Goal: Task Accomplishment & Management: Manage account settings

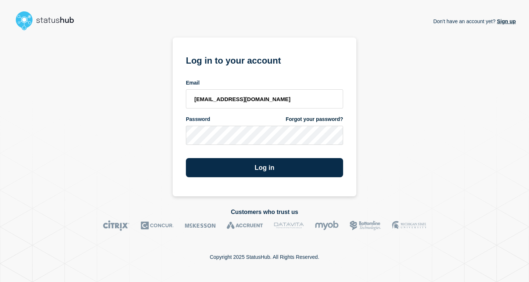
click at [299, 168] on button "Log in" at bounding box center [264, 167] width 157 height 19
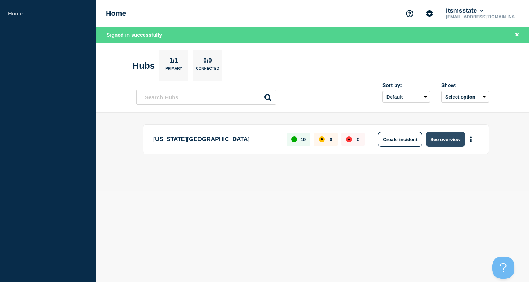
click at [440, 139] on button "See overview" at bounding box center [445, 139] width 39 height 15
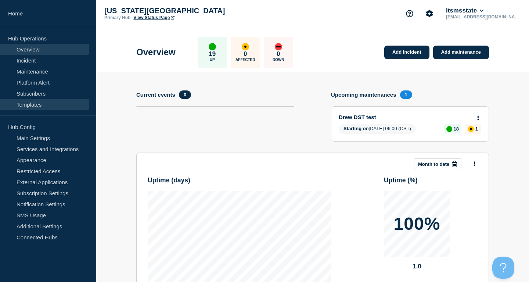
click at [38, 102] on link "Templates" at bounding box center [44, 104] width 89 height 11
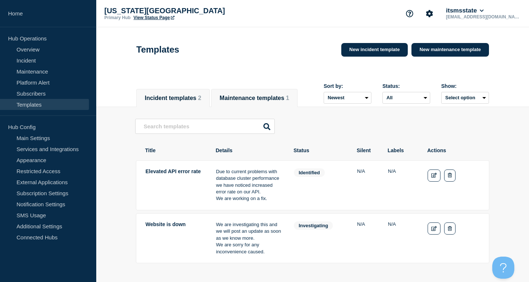
click at [279, 98] on button "Maintenance templates 1" at bounding box center [254, 98] width 69 height 7
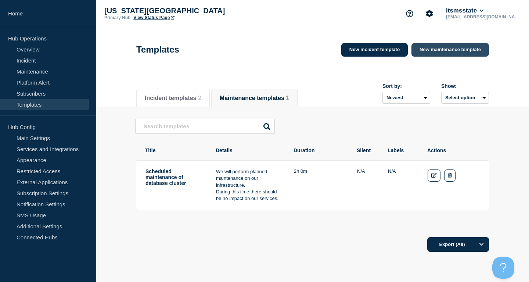
click at [450, 54] on link "New maintenance template" at bounding box center [451, 50] width 78 height 14
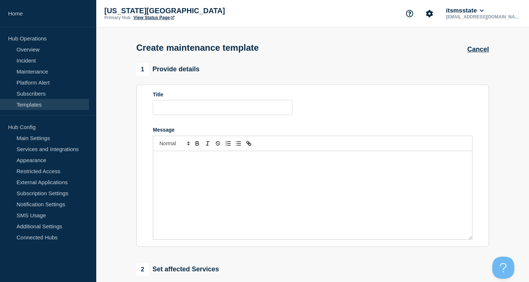
click at [247, 186] on div "Message" at bounding box center [312, 195] width 319 height 88
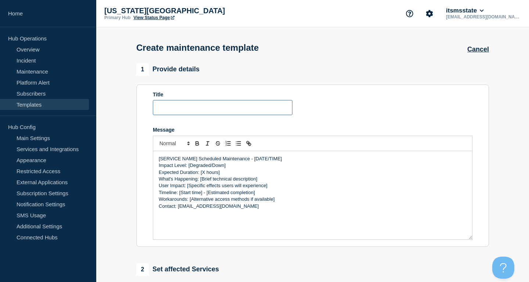
click at [219, 108] on input "Title" at bounding box center [223, 107] width 140 height 15
drag, startPoint x: 254, startPoint y: 111, endPoint x: 135, endPoint y: 106, distance: 118.8
click at [153, 106] on input "Standard Maintenance Template" at bounding box center [223, 107] width 140 height 15
paste input "[SERVICE NAME] Scheduled Maintenance - [DATE/TIME] Impact Level: [Degraded/Down…"
type input "[SERVICE NAME] Scheduled Maintenance - [DATE/TIME] Impact Level: [Degraded/Down…"
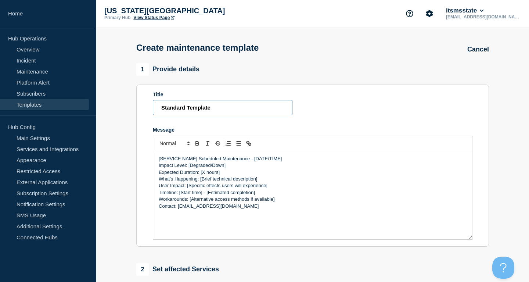
click at [227, 112] on input "Standard Template" at bounding box center [223, 107] width 140 height 15
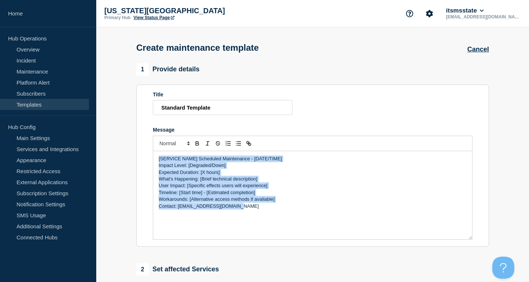
drag, startPoint x: 252, startPoint y: 219, endPoint x: 0, endPoint y: 100, distance: 278.4
click at [153, 151] on div "[SERVICE NAME] Scheduled Maintenance - [DATE/TIME] Impact Level: [Degraded/Down…" at bounding box center [312, 195] width 319 height 88
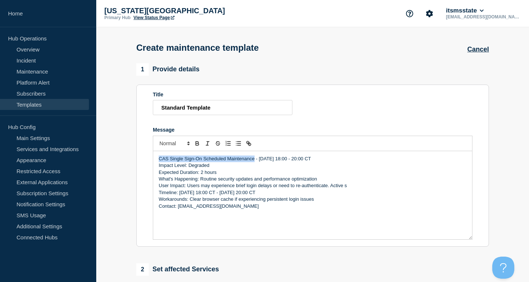
drag, startPoint x: 159, startPoint y: 162, endPoint x: 255, endPoint y: 159, distance: 95.6
click at [255, 159] on p "CAS Single Sign-On Scheduled Maintenance - [DATE] 18:00 - 20:00 CT" at bounding box center [313, 158] width 308 height 7
copy p "CAS Single Sign-On Scheduled Maintenance"
drag, startPoint x: 231, startPoint y: 111, endPoint x: 86, endPoint y: 106, distance: 144.8
click at [153, 107] on input "Standard Template" at bounding box center [223, 107] width 140 height 15
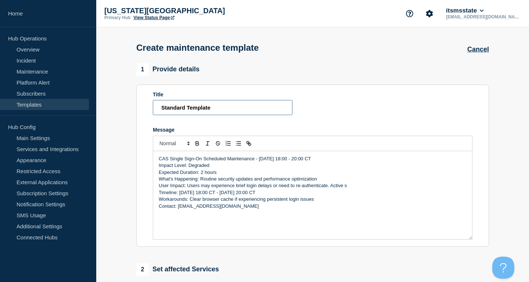
paste input "CAS Single Sign-On Scheduled Maintenanc"
type input "CAS Single Sign-On Scheduled Maintenance"
drag, startPoint x: 261, startPoint y: 162, endPoint x: 302, endPoint y: 161, distance: 40.8
click at [302, 161] on p "CAS Single Sign-On Scheduled Maintenance - [DATE] 18:00 - 20:00 CT" at bounding box center [313, 158] width 308 height 7
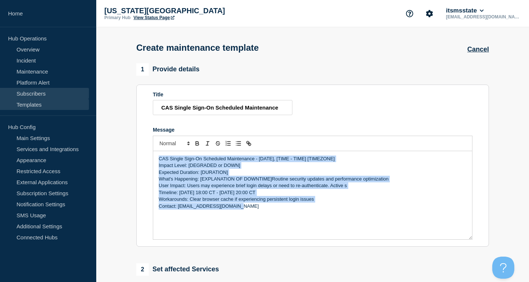
drag, startPoint x: 255, startPoint y: 226, endPoint x: 45, endPoint y: 91, distance: 250.0
click at [153, 151] on div "CAS Single Sign-On Scheduled Maintenance - [DATE], [TIME - TIME] [TIMEZONE] Imp…" at bounding box center [312, 195] width 319 height 88
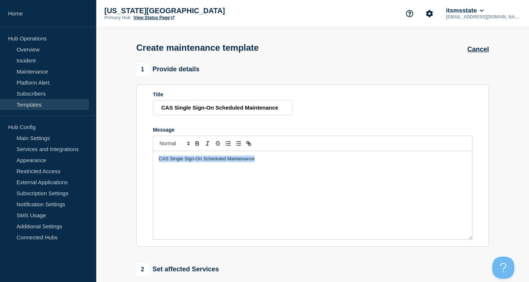
drag, startPoint x: 270, startPoint y: 198, endPoint x: 0, endPoint y: 100, distance: 287.4
click at [153, 151] on div "CAS Single Sign-On Scheduled Maintenance" at bounding box center [312, 195] width 319 height 88
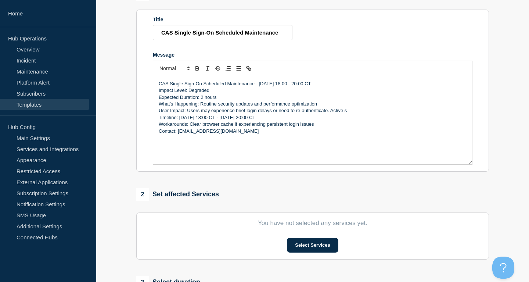
scroll to position [187, 0]
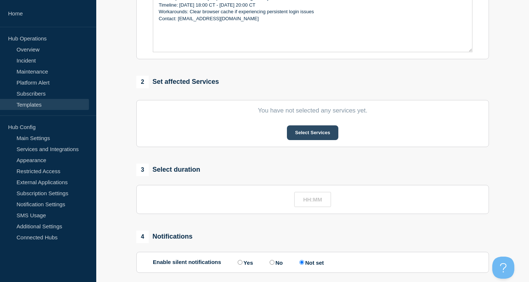
click at [309, 138] on button "Select Services" at bounding box center [312, 132] width 51 height 15
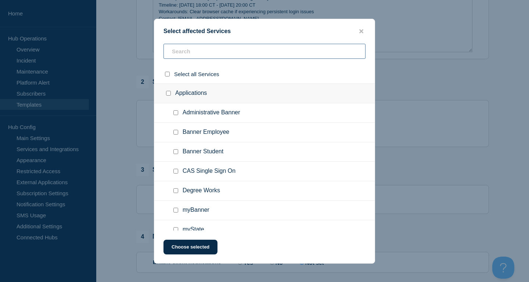
click at [216, 49] on input "text" at bounding box center [265, 51] width 202 height 15
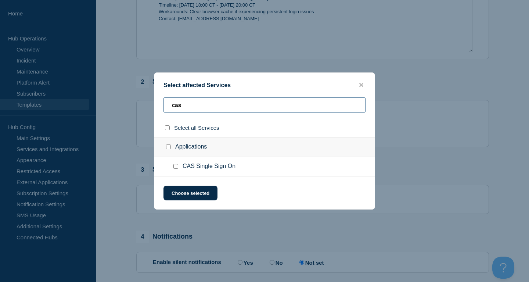
type input "cas"
click at [174, 168] on input "CAS Single Sign On checkbox" at bounding box center [175, 166] width 5 height 5
checkbox input "true"
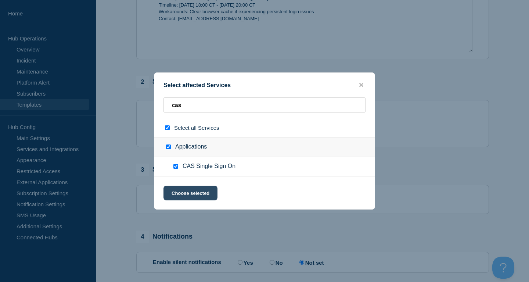
click at [204, 195] on button "Choose selected" at bounding box center [191, 193] width 54 height 15
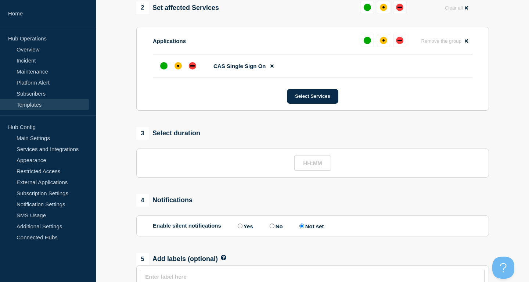
scroll to position [326, 0]
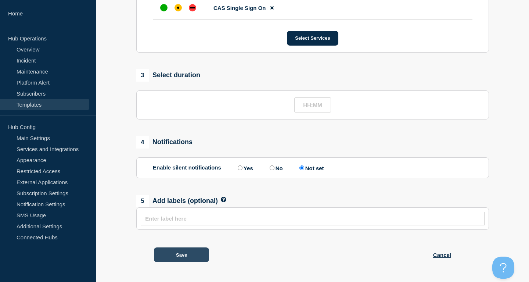
click at [203, 251] on button "Save" at bounding box center [181, 254] width 55 height 15
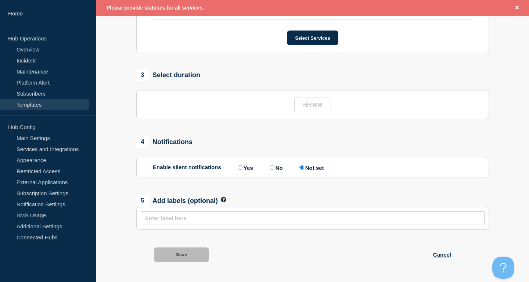
click at [224, 198] on icon at bounding box center [224, 200] width 6 height 6
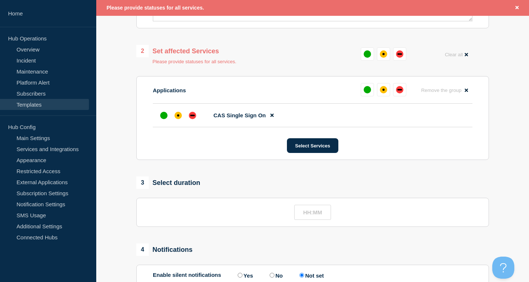
scroll to position [159, 0]
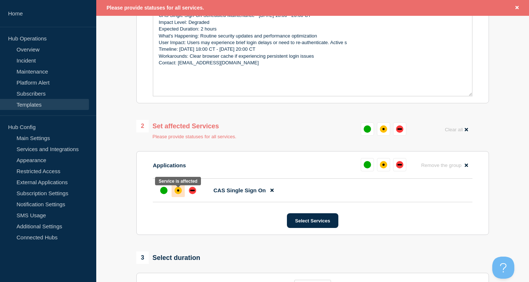
click at [179, 191] on div "affected" at bounding box center [178, 190] width 2 height 2
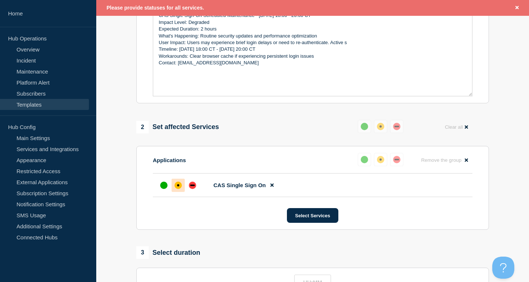
scroll to position [341, 0]
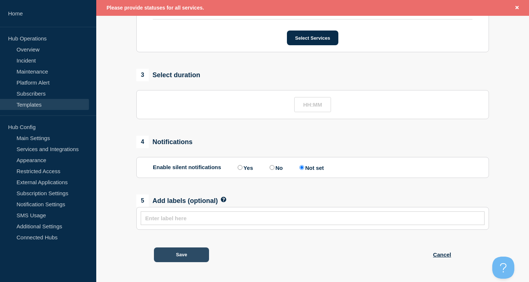
click at [195, 251] on button "Save" at bounding box center [181, 254] width 55 height 15
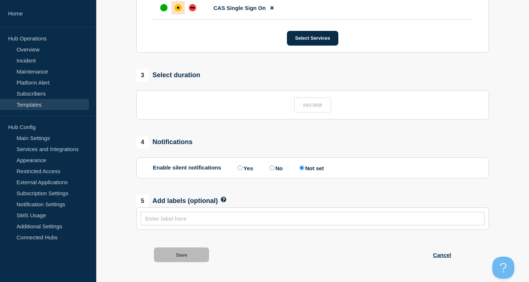
scroll to position [325, 0]
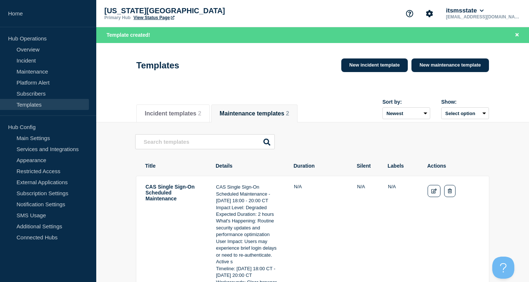
scroll to position [112, 0]
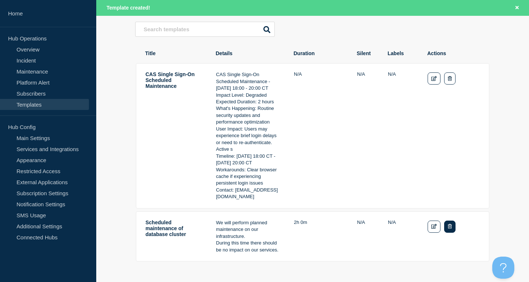
click at [453, 233] on button "Delete" at bounding box center [449, 226] width 11 height 12
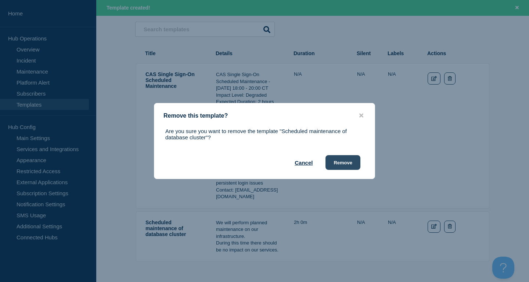
click at [355, 163] on button "Remove" at bounding box center [343, 162] width 35 height 15
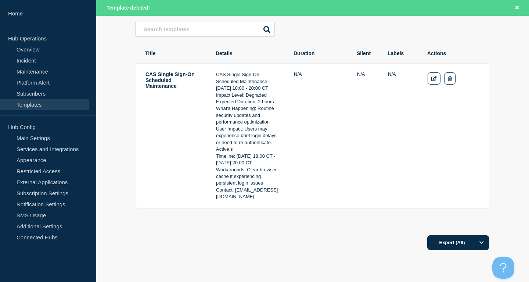
scroll to position [37, 0]
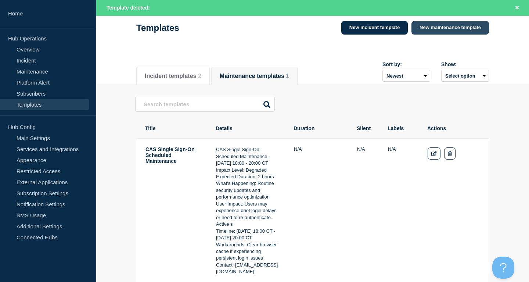
click at [435, 32] on link "New maintenance template" at bounding box center [451, 28] width 78 height 14
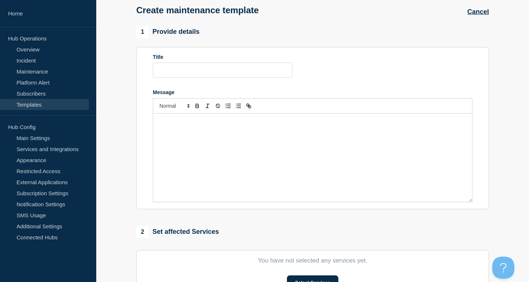
scroll to position [22, 0]
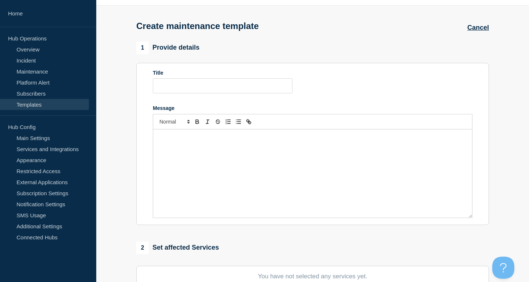
click at [197, 162] on div "Message" at bounding box center [312, 173] width 319 height 88
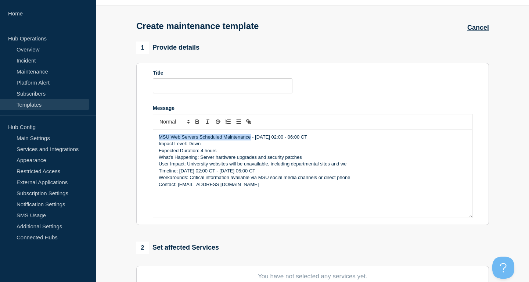
drag, startPoint x: 159, startPoint y: 139, endPoint x: 251, endPoint y: 139, distance: 91.9
click at [251, 139] on p "MSU Web Servers Scheduled Maintenance - [DATE] 02:00 - 06:00 CT" at bounding box center [313, 137] width 308 height 7
copy p "MSU Web Servers Scheduled Maintenance"
click at [198, 85] on input "Title" at bounding box center [223, 85] width 140 height 15
paste input "MSU Web Servers Scheduled Maintenance"
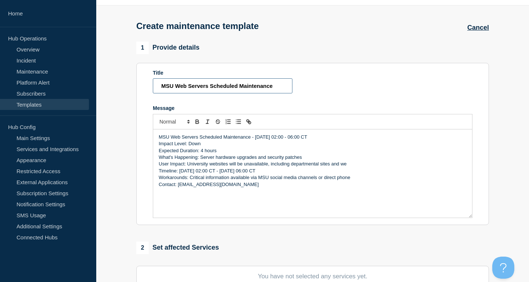
scroll to position [134, 0]
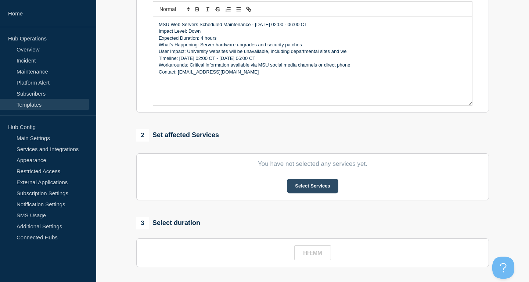
type input "MSU Web Servers Scheduled Maintenance"
click at [306, 189] on button "Select Services" at bounding box center [312, 186] width 51 height 15
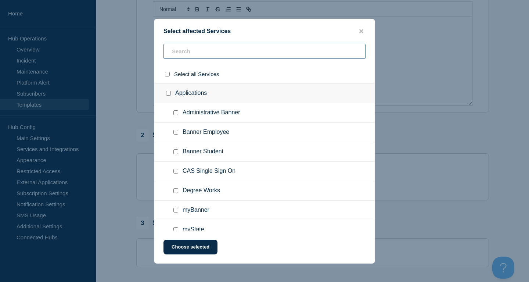
click at [230, 54] on input "text" at bounding box center [265, 51] width 202 height 15
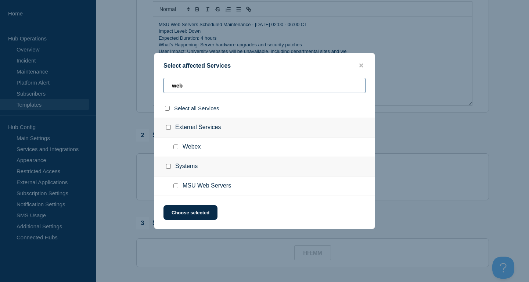
type input "web"
click at [176, 188] on input "MSU Web Servers checkbox" at bounding box center [175, 185] width 5 height 5
checkbox input "true"
click at [192, 213] on button "Choose selected" at bounding box center [191, 212] width 54 height 15
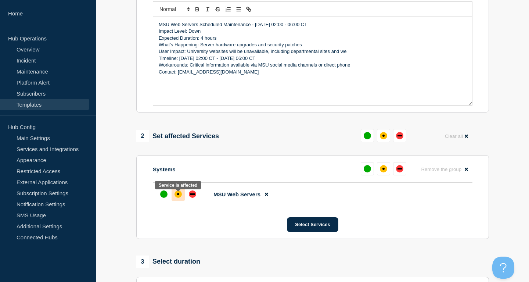
click at [179, 195] on div "affected" at bounding box center [178, 194] width 2 height 2
click at [194, 195] on div "down" at bounding box center [192, 193] width 4 height 1
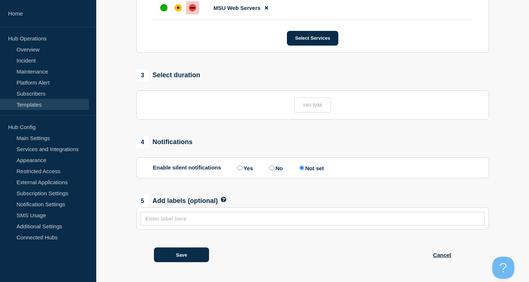
scroll to position [326, 0]
click at [182, 260] on button "Save" at bounding box center [181, 254] width 55 height 15
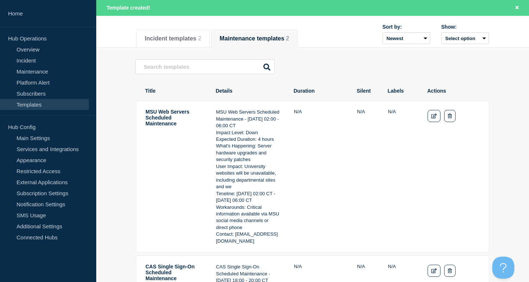
scroll to position [225, 0]
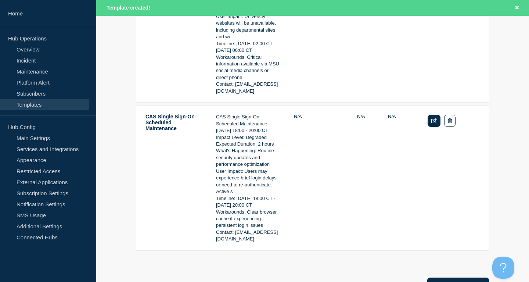
click at [436, 126] on link "Edit" at bounding box center [434, 121] width 13 height 12
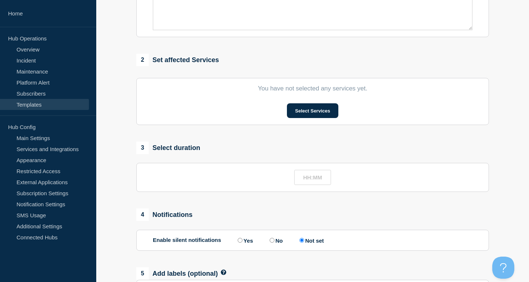
type input "CAS Single Sign-On Scheduled Maintenance"
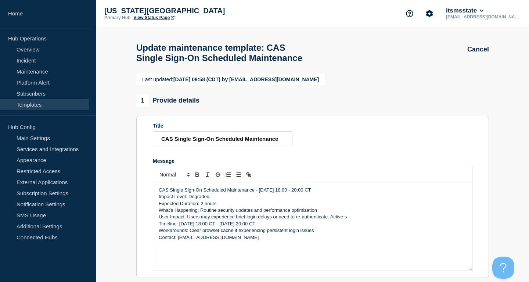
scroll to position [225, 0]
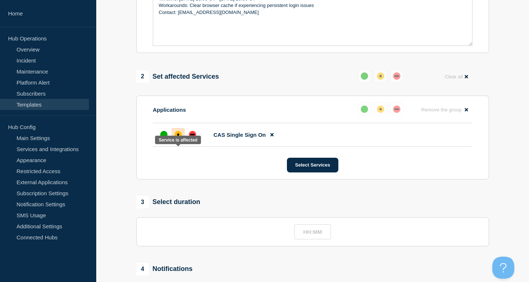
click at [176, 138] on div "affected" at bounding box center [178, 134] width 7 height 7
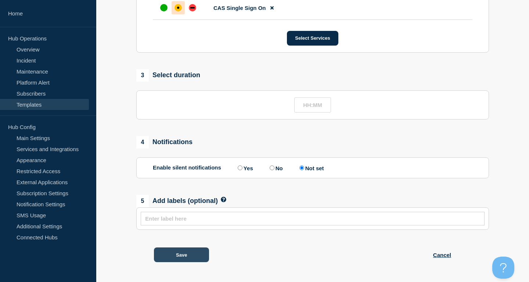
click at [182, 254] on button "Save" at bounding box center [181, 254] width 55 height 15
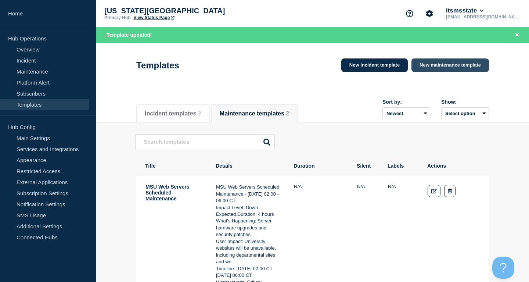
click at [468, 65] on link "New maintenance template" at bounding box center [451, 65] width 78 height 14
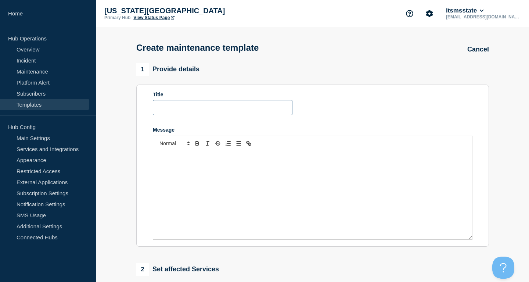
click at [219, 115] on input "Title" at bounding box center [223, 107] width 140 height 15
type input "Standard Maintenance Template"
click at [281, 204] on div "Message" at bounding box center [312, 195] width 319 height 88
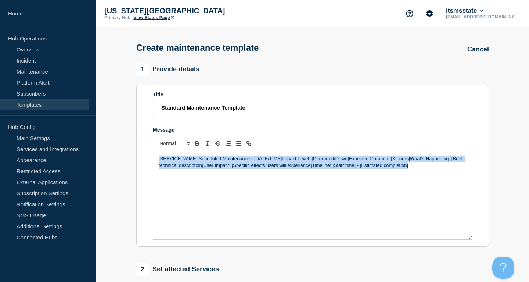
drag, startPoint x: 423, startPoint y: 178, endPoint x: 0, endPoint y: 128, distance: 426.2
click at [153, 151] on div "[SERVICE NAME] Scheduled Maintenance - [DATE/TIME]Impact Level: [Degraded/Down]…" at bounding box center [312, 195] width 319 height 88
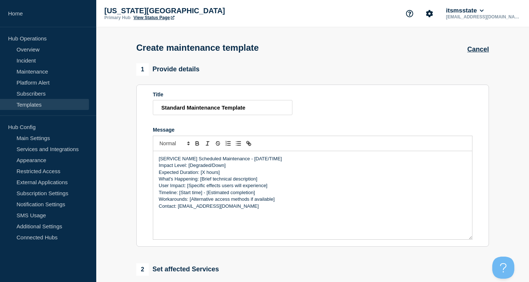
scroll to position [150, 0]
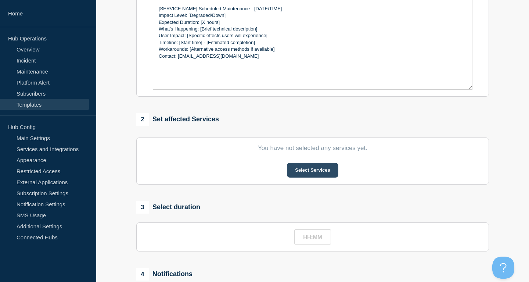
click at [309, 175] on button "Select Services" at bounding box center [312, 170] width 51 height 15
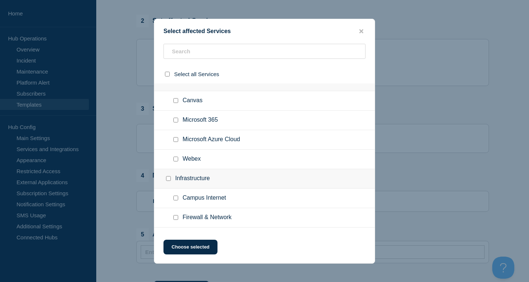
scroll to position [301, 0]
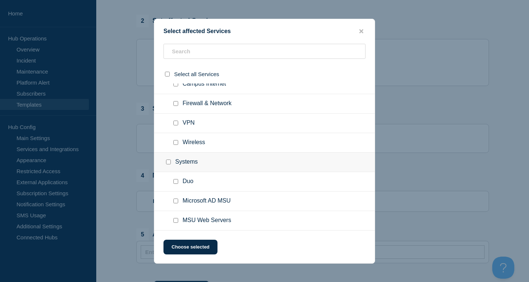
click at [177, 221] on input "MSU Web Servers checkbox" at bounding box center [175, 220] width 5 height 5
checkbox input "true"
click at [194, 249] on button "Choose selected" at bounding box center [191, 247] width 54 height 15
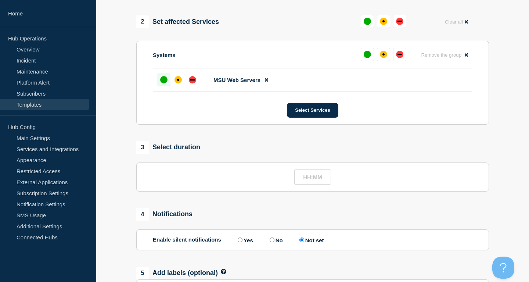
click at [164, 83] on div "up" at bounding box center [163, 79] width 7 height 7
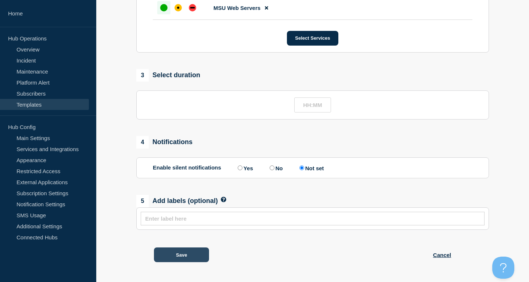
click at [185, 252] on button "Save" at bounding box center [181, 254] width 55 height 15
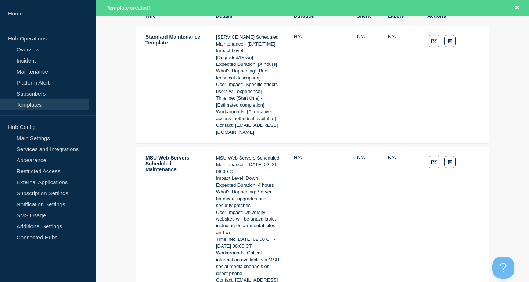
scroll to position [37, 0]
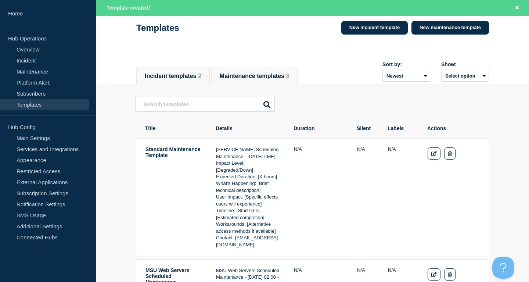
click at [191, 75] on button "Incident templates 2" at bounding box center [173, 76] width 57 height 7
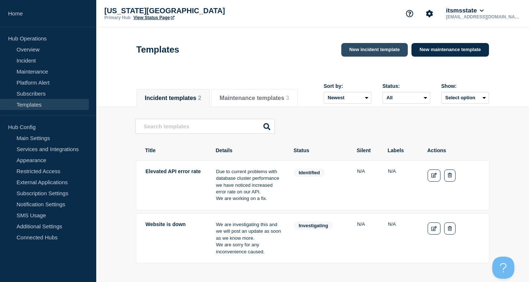
click at [366, 52] on link "New incident template" at bounding box center [374, 50] width 67 height 14
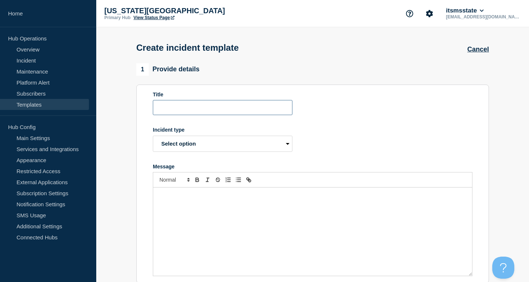
click at [233, 114] on input "Title" at bounding box center [223, 107] width 140 height 15
type input "Standard Incident Template"
select select "investigating"
click option "Investigating" at bounding box center [0, 0] width 0 height 0
click at [211, 205] on div "Message" at bounding box center [312, 231] width 319 height 88
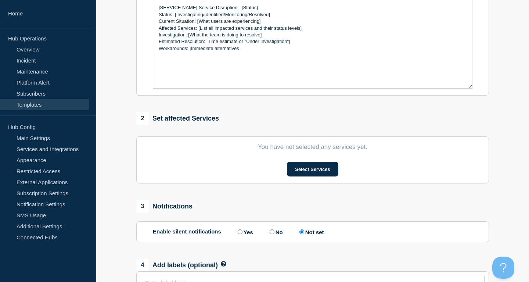
scroll to position [255, 0]
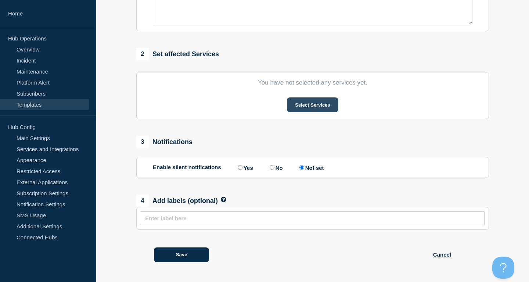
click at [314, 100] on button "Select Services" at bounding box center [312, 104] width 51 height 15
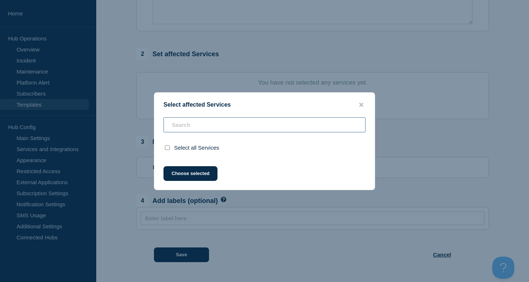
click at [258, 127] on input "text" at bounding box center [265, 124] width 202 height 15
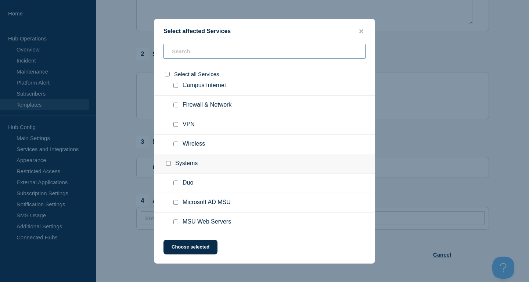
scroll to position [301, 0]
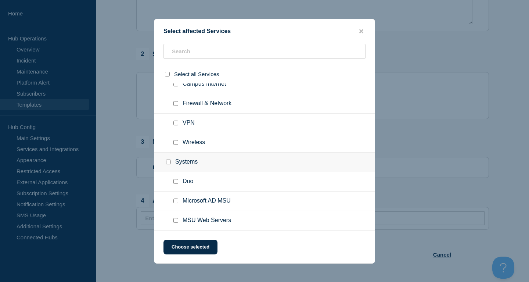
click at [175, 223] on input "MSU Web Servers checkbox" at bounding box center [175, 220] width 5 height 5
checkbox input "true"
click at [185, 247] on button "Choose selected" at bounding box center [191, 247] width 54 height 15
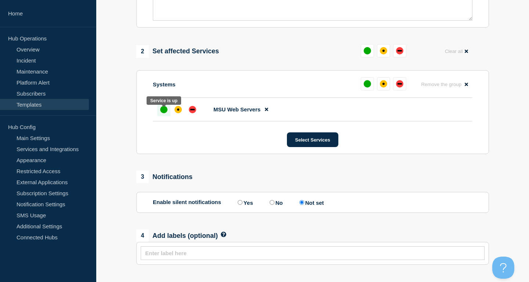
click at [165, 113] on div "up" at bounding box center [163, 109] width 7 height 7
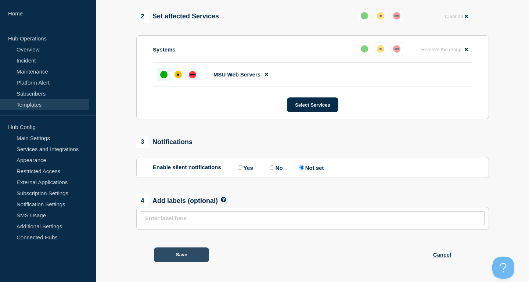
click at [189, 259] on button "Save" at bounding box center [181, 254] width 55 height 15
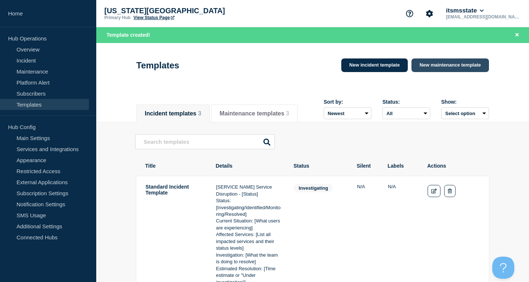
click at [446, 68] on link "New maintenance template" at bounding box center [451, 65] width 78 height 14
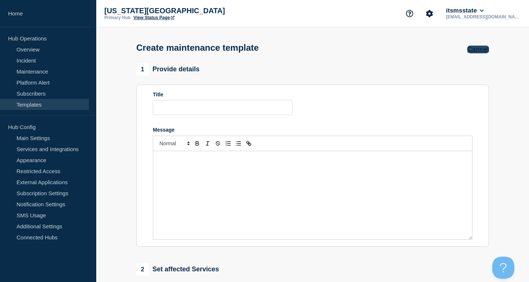
click at [478, 48] on button "Cancel" at bounding box center [478, 50] width 22 height 8
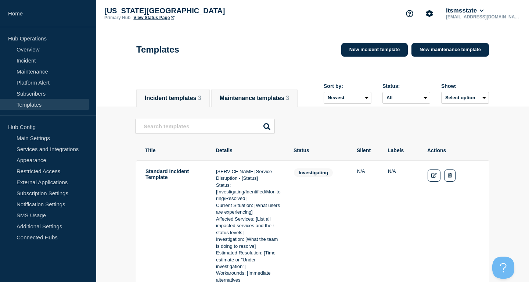
click at [270, 101] on button "Maintenance templates 3" at bounding box center [254, 98] width 69 height 7
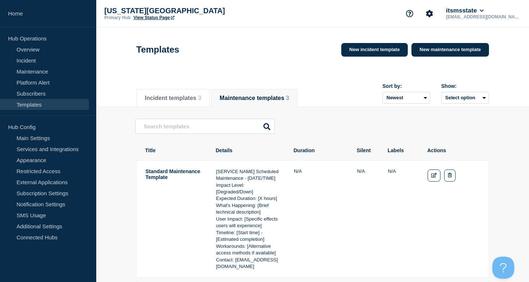
scroll to position [37, 0]
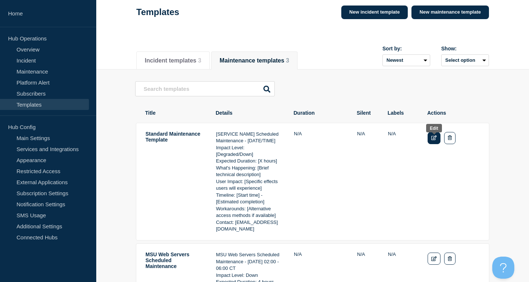
click at [430, 143] on link "Edit" at bounding box center [434, 138] width 13 height 12
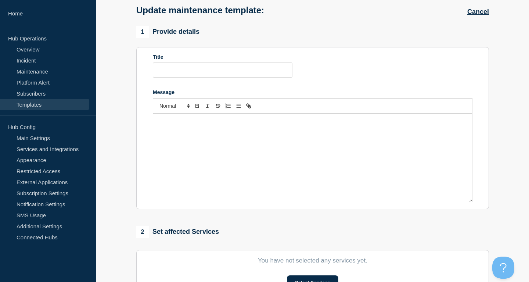
type input "Standard Maintenance Template"
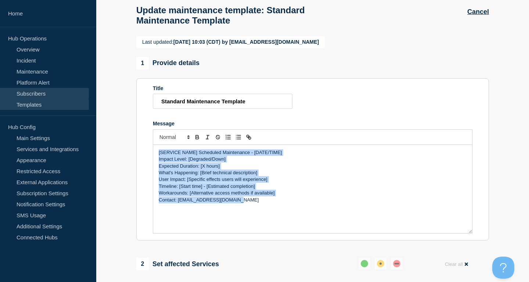
drag, startPoint x: 281, startPoint y: 223, endPoint x: 0, endPoint y: 98, distance: 307.7
click at [153, 145] on div "[SERVICE NAME] Scheduled Maintenance - [DATE/TIME] Impact Level: [Degraded/Down…" at bounding box center [312, 189] width 319 height 88
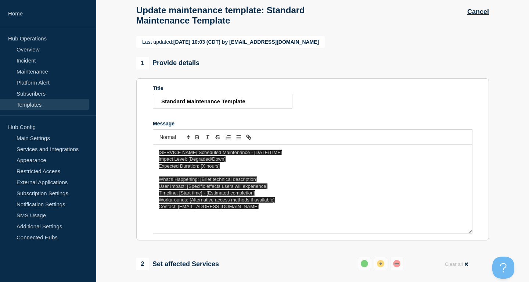
click at [319, 233] on div "[SERVICE NAME] Scheduled Maintenance - [DATE/TIME] Impact Level: [Degraded/Down…" at bounding box center [312, 189] width 319 height 88
click at [317, 217] on p "Message" at bounding box center [313, 213] width 308 height 7
drag, startPoint x: 258, startPoint y: 246, endPoint x: 242, endPoint y: 265, distance: 24.8
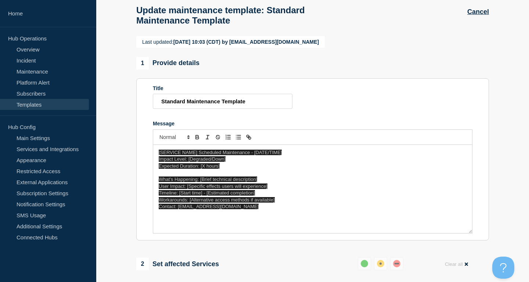
click at [198, 217] on p "Message" at bounding box center [313, 213] width 308 height 7
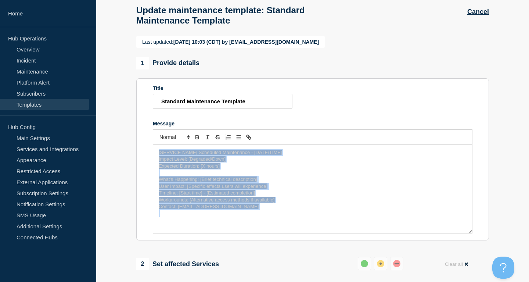
drag, startPoint x: 251, startPoint y: 217, endPoint x: 108, endPoint y: 133, distance: 166.5
click at [153, 145] on div "[SERVICE NAME] Scheduled Maintenance - [DATE/TIME] Impact Level: [Degraded/Down…" at bounding box center [312, 189] width 319 height 88
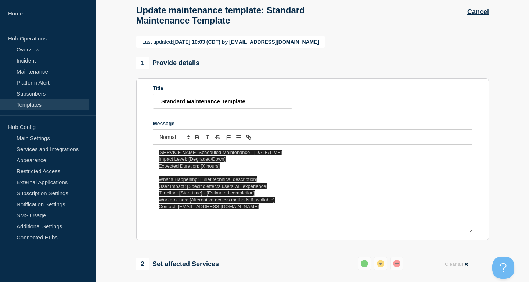
click at [269, 229] on div "[SERVICE NAME] Scheduled Maintenance - [DATE/TIME] Impact Level: [Degraded/Down…" at bounding box center [312, 189] width 319 height 88
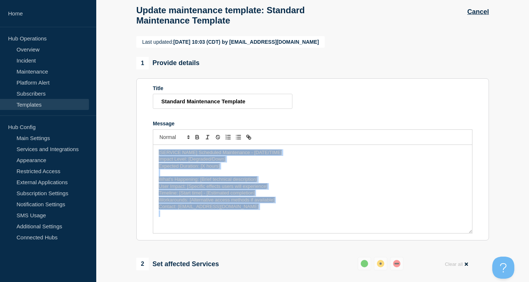
drag, startPoint x: 10, startPoint y: 122, endPoint x: 10, endPoint y: 108, distance: 13.2
click at [153, 145] on div "[SERVICE NAME] Scheduled Maintenance - [DATE/TIME] Impact Level: [Degraded/Down…" at bounding box center [312, 189] width 319 height 88
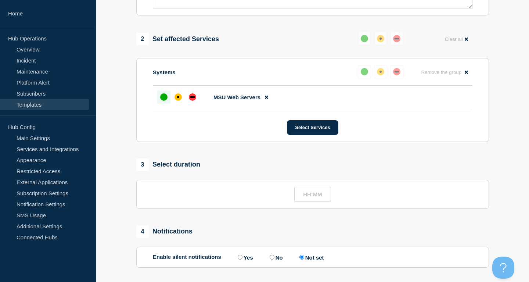
scroll to position [359, 0]
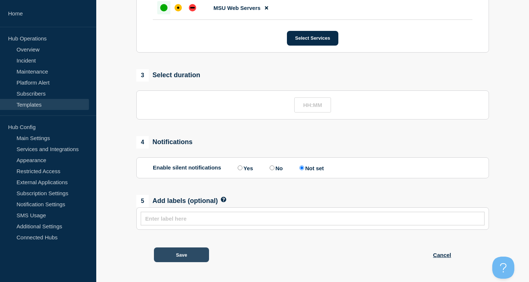
click at [188, 253] on button "Save" at bounding box center [181, 254] width 55 height 15
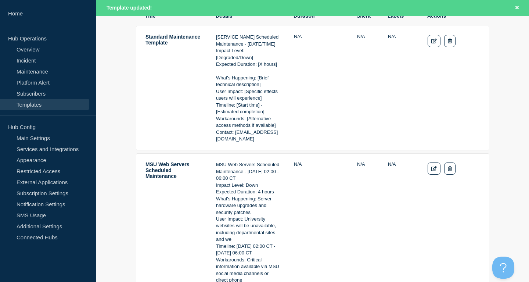
scroll to position [300, 0]
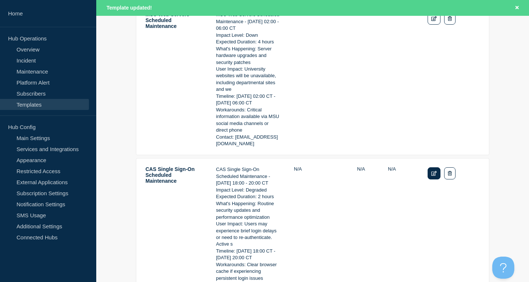
click at [437, 178] on link "Edit" at bounding box center [434, 173] width 13 height 12
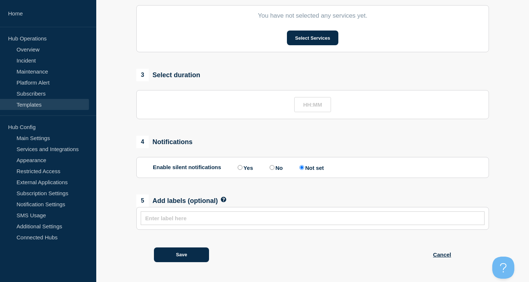
type input "CAS Single Sign-On Scheduled Maintenance"
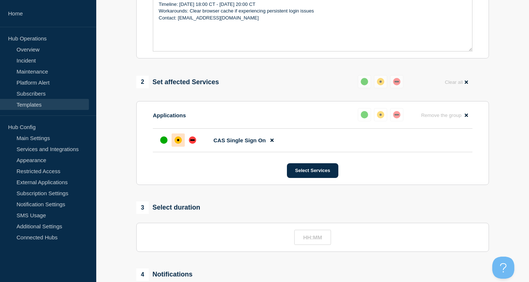
scroll to position [69, 0]
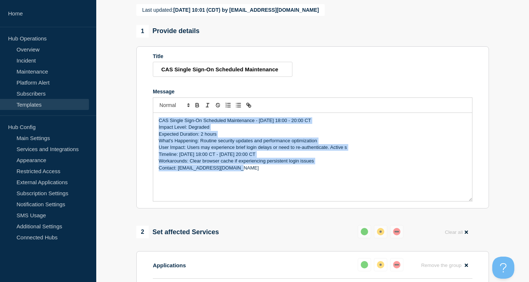
drag, startPoint x: 238, startPoint y: 184, endPoint x: 0, endPoint y: 50, distance: 273.6
click at [153, 113] on div "CAS Single Sign-On Scheduled Maintenance - [DATE] 18:00 - 20:00 CT Impact Level…" at bounding box center [312, 157] width 319 height 88
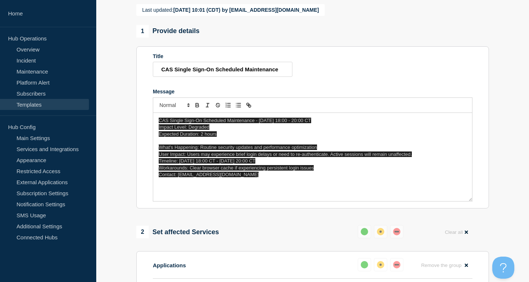
click at [266, 201] on div "CAS Single Sign-On Scheduled Maintenance - [DATE] 18:00 - 20:00 CT Impact Level…" at bounding box center [312, 157] width 319 height 88
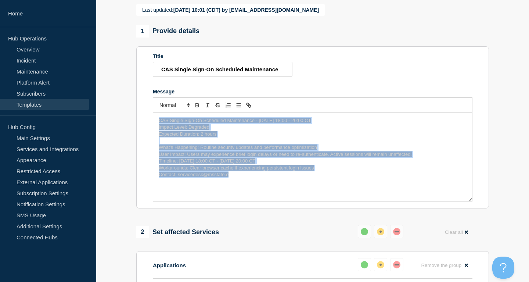
scroll to position [58, 0]
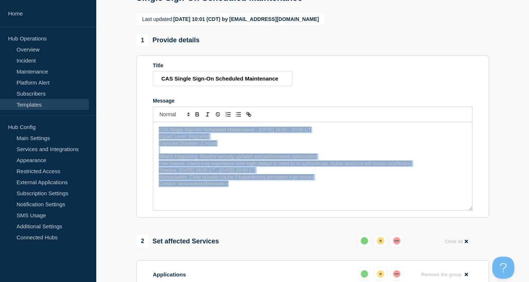
drag, startPoint x: 231, startPoint y: 204, endPoint x: 4, endPoint y: -6, distance: 308.9
click at [153, 122] on div "CAS Single Sign-On Scheduled Maintenance - [DATE] 18:00 - 20:00 CT Impact Level…" at bounding box center [312, 166] width 319 height 88
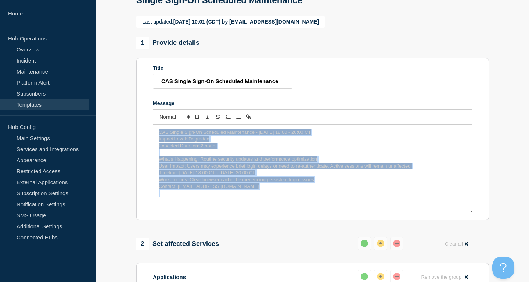
drag, startPoint x: 266, startPoint y: 211, endPoint x: 0, endPoint y: -31, distance: 359.7
click at [153, 125] on div "CAS Single Sign-On Scheduled Maintenance - [DATE] 18:00 - 20:00 CT Impact Level…" at bounding box center [312, 169] width 319 height 88
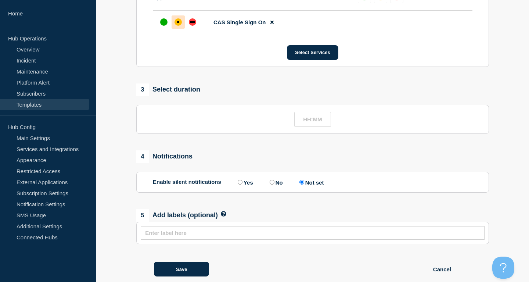
scroll to position [371, 0]
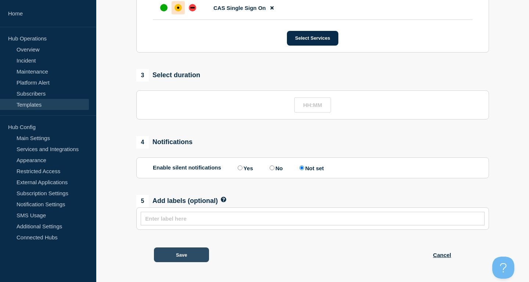
click at [182, 252] on button "Save" at bounding box center [181, 254] width 55 height 15
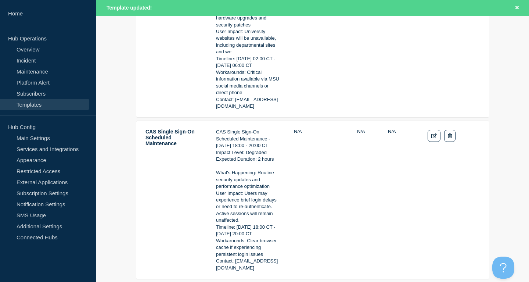
scroll to position [187, 0]
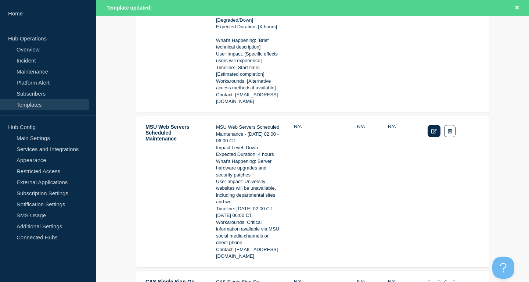
click at [430, 133] on link "Edit" at bounding box center [434, 131] width 13 height 12
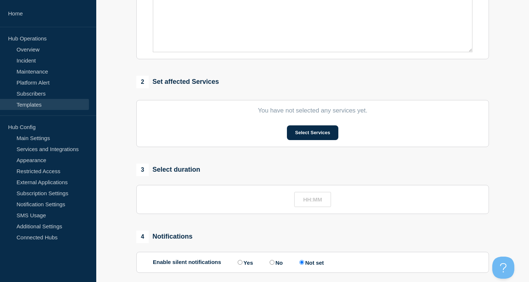
type input "MSU Web Servers Scheduled Maintenance"
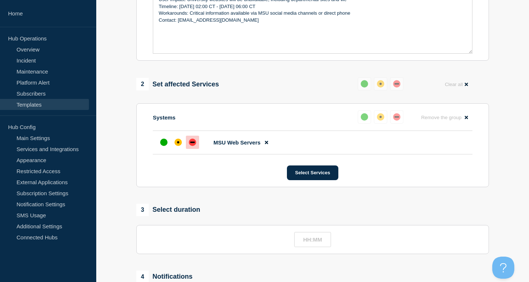
scroll to position [30, 0]
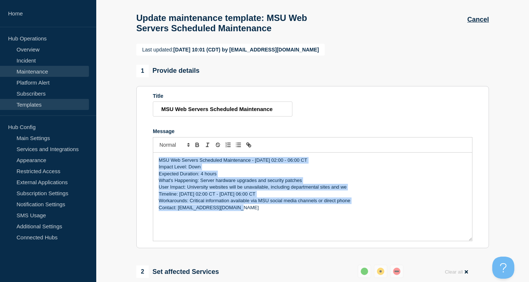
drag, startPoint x: 186, startPoint y: 211, endPoint x: 1, endPoint y: 71, distance: 231.4
click at [153, 152] on div "MSU Web Servers Scheduled Maintenance - [DATE] 02:00 - 06:00 CT Impact Level: D…" at bounding box center [312, 196] width 319 height 88
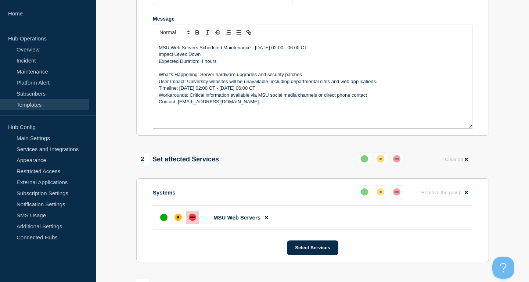
scroll to position [367, 0]
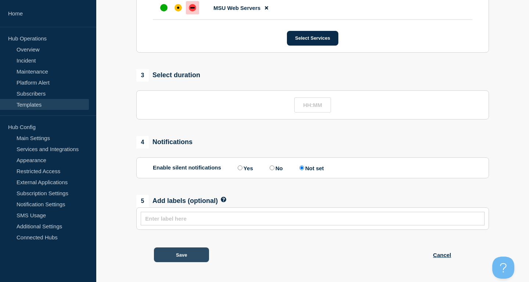
click at [188, 255] on button "Save" at bounding box center [181, 254] width 55 height 15
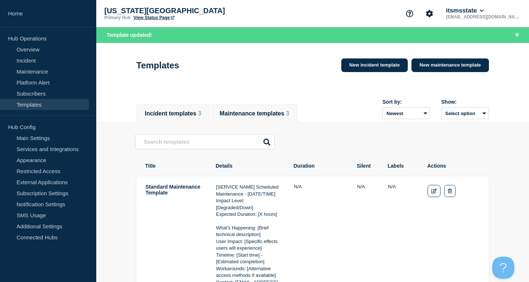
click at [191, 114] on button "Incident templates 3" at bounding box center [173, 113] width 57 height 7
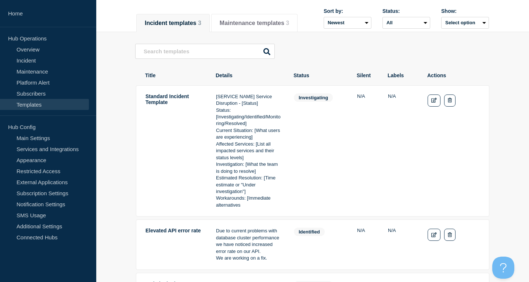
scroll to position [112, 0]
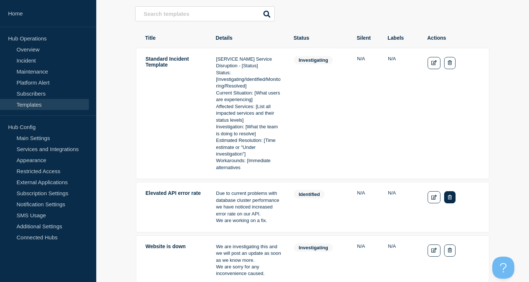
click at [455, 200] on button "Delete" at bounding box center [449, 197] width 11 height 12
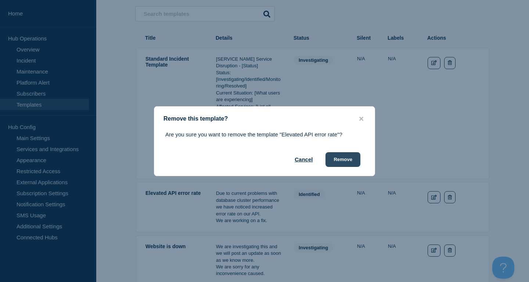
click at [346, 159] on button "Remove" at bounding box center [343, 159] width 35 height 15
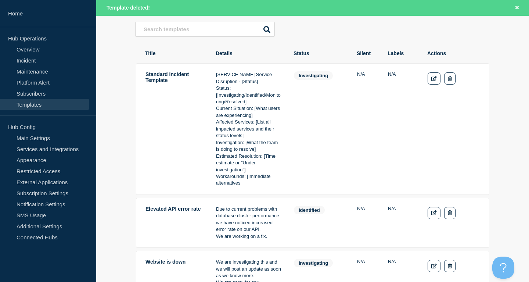
scroll to position [128, 0]
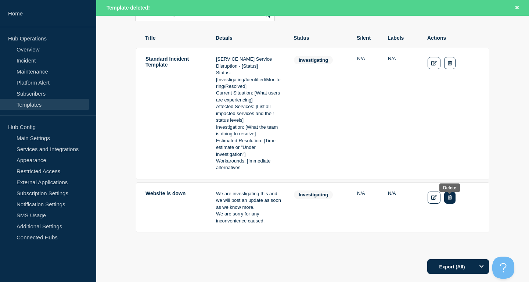
click at [451, 198] on icon "Delete" at bounding box center [450, 197] width 4 height 5
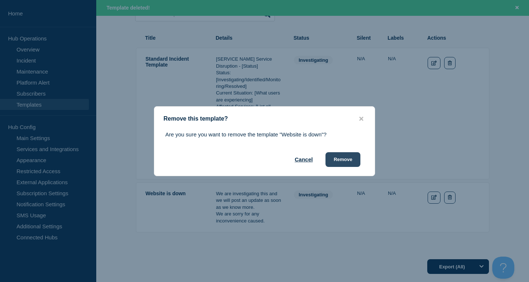
click at [341, 157] on button "Remove" at bounding box center [343, 159] width 35 height 15
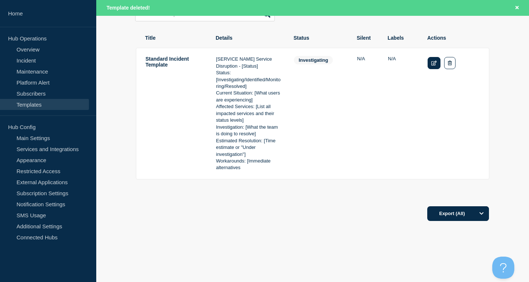
click at [433, 69] on link "Edit" at bounding box center [434, 63] width 13 height 12
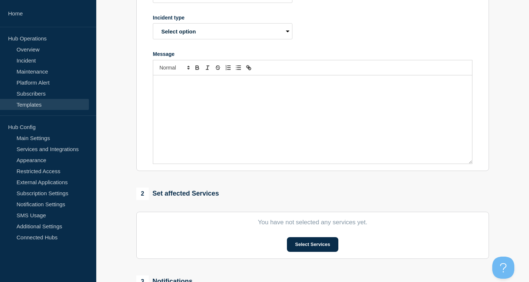
type input "Standard Incident Template"
select select "investigating"
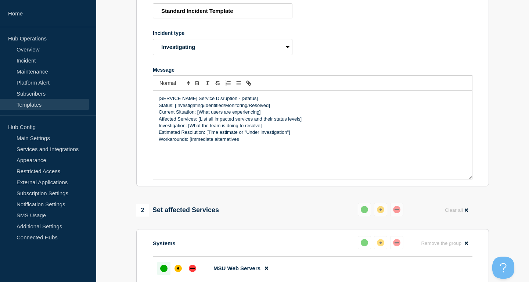
scroll to position [146, 0]
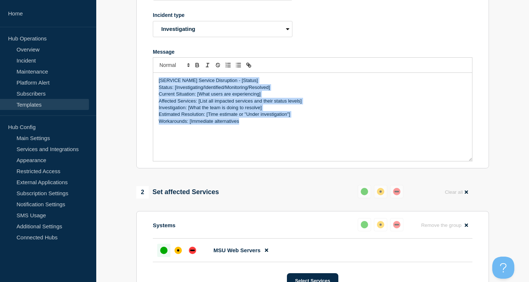
drag, startPoint x: 290, startPoint y: 141, endPoint x: 0, endPoint y: 17, distance: 315.9
click at [153, 73] on div "[SERVICE NAME] Service Disruption - [Status] Status: [Investigating/Identified/…" at bounding box center [312, 117] width 319 height 88
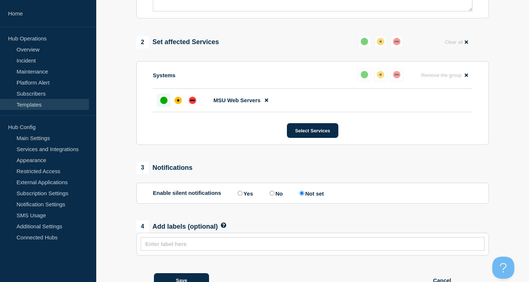
scroll to position [328, 0]
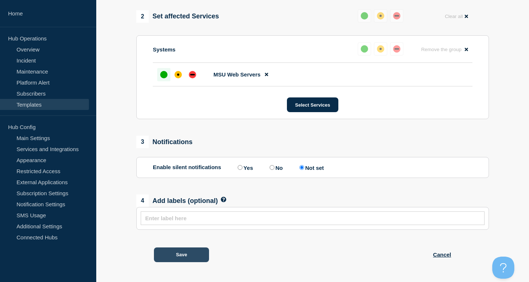
click at [181, 254] on button "Save" at bounding box center [181, 254] width 55 height 15
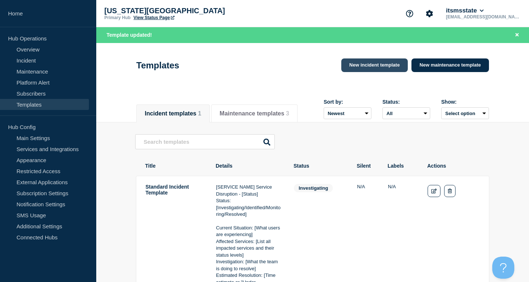
click at [388, 69] on link "New incident template" at bounding box center [374, 65] width 67 height 14
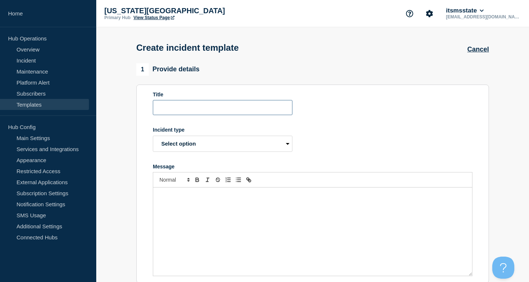
click at [211, 112] on input "Title" at bounding box center [223, 107] width 140 height 15
type input "Wireless Emergency Incident Template"
click at [153, 136] on select "Select option Investigating Identified Monitoring Resolved" at bounding box center [223, 144] width 140 height 16
select select "investigating"
click option "Investigating" at bounding box center [0, 0] width 0 height 0
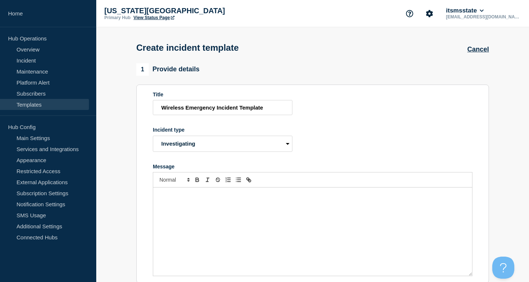
click at [240, 222] on div "Message" at bounding box center [312, 231] width 319 height 88
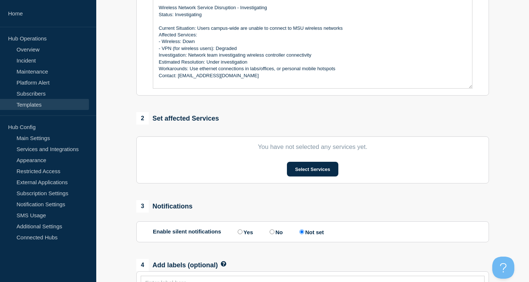
scroll to position [255, 0]
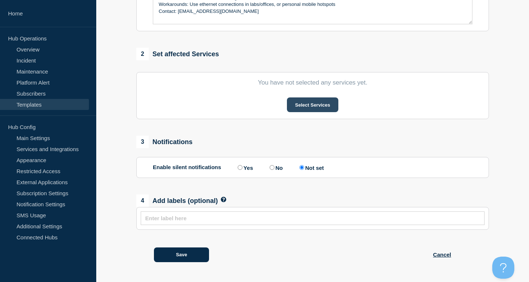
click at [311, 107] on button "Select Services" at bounding box center [312, 104] width 51 height 15
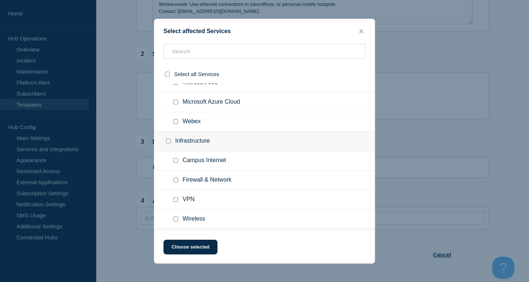
scroll to position [301, 0]
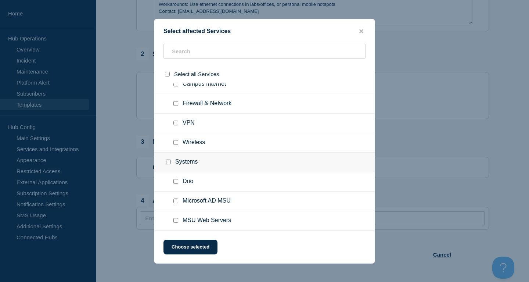
click at [176, 141] on div at bounding box center [177, 142] width 11 height 7
click at [175, 143] on input "Wireless checkbox" at bounding box center [175, 142] width 5 height 5
checkbox input "true"
click at [195, 253] on button "Choose selected" at bounding box center [191, 247] width 54 height 15
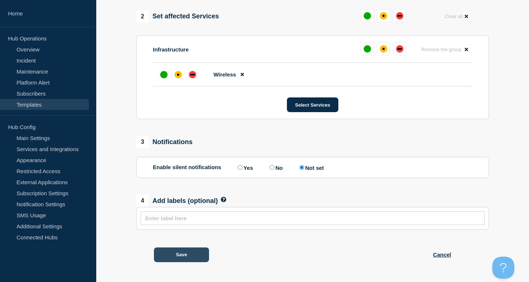
click at [192, 254] on button "Save" at bounding box center [181, 254] width 55 height 15
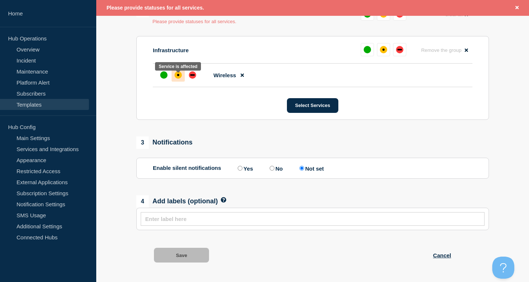
click at [178, 78] on div "affected" at bounding box center [178, 74] width 7 height 7
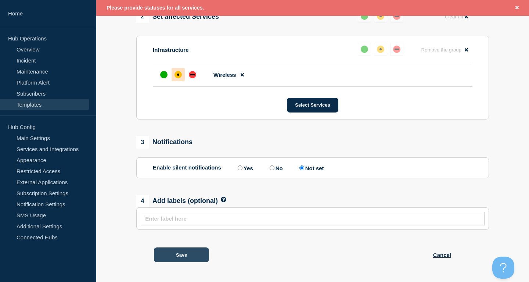
click at [184, 254] on button "Save" at bounding box center [181, 254] width 55 height 15
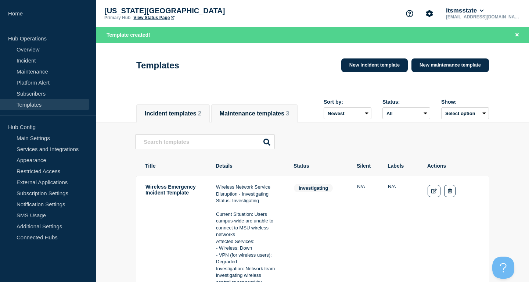
click at [275, 110] on button "Maintenance templates 3" at bounding box center [254, 113] width 69 height 7
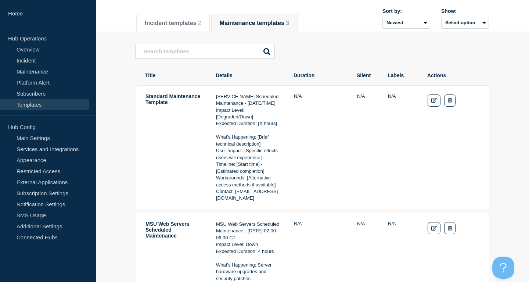
scroll to position [187, 0]
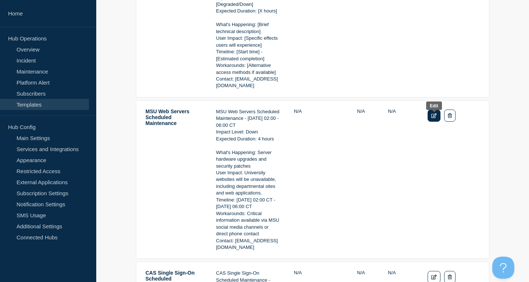
click at [433, 118] on icon "Edit" at bounding box center [434, 115] width 6 height 5
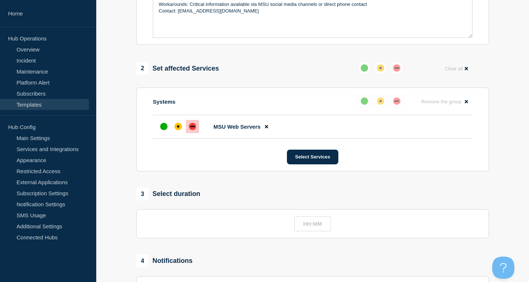
scroll to position [83, 0]
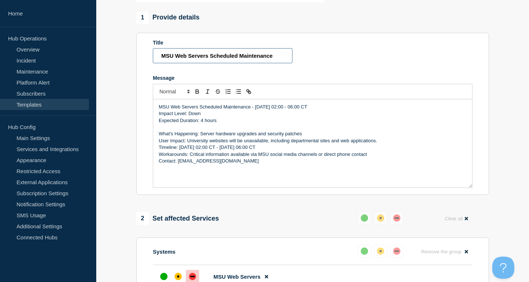
click at [287, 63] on input "MSU Web Servers Scheduled Maintenance" at bounding box center [223, 55] width 140 height 15
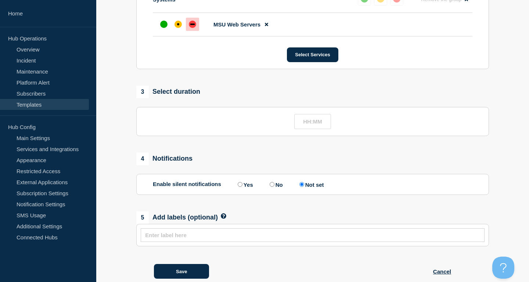
scroll to position [371, 0]
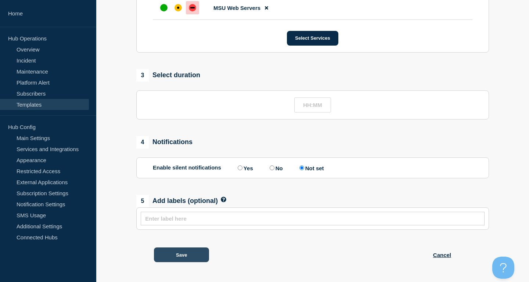
type input "MSU Web Servers Scheduled Maintenance Template"
click at [180, 252] on button "Save" at bounding box center [181, 254] width 55 height 15
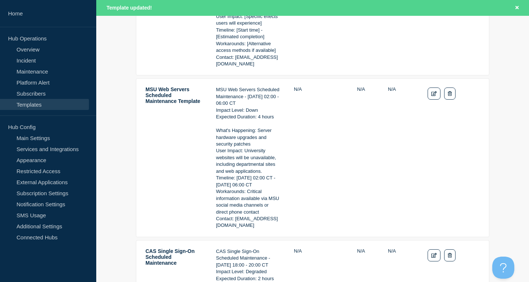
scroll to position [300, 0]
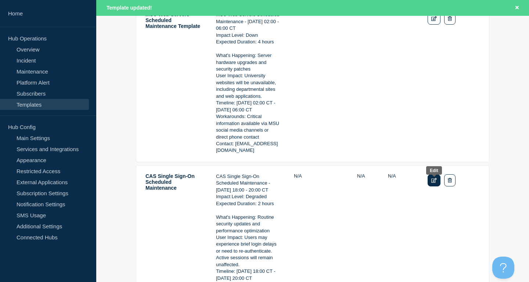
click at [435, 183] on icon "Edit" at bounding box center [434, 180] width 6 height 5
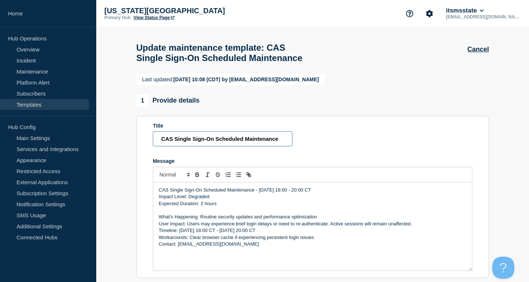
click at [287, 146] on input "CAS Single Sign-On Scheduled Maintenance" at bounding box center [223, 138] width 140 height 15
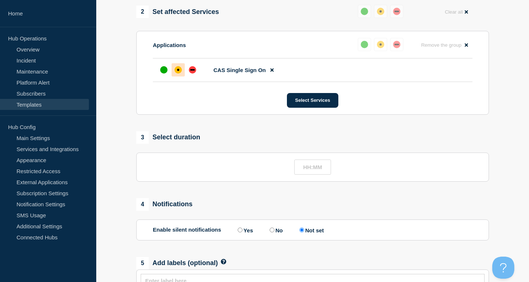
scroll to position [371, 0]
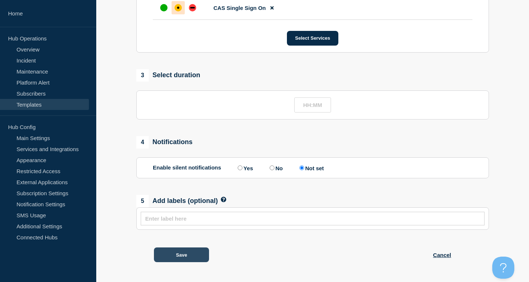
type input "CAS Single Sign-On Scheduled Maintenance Template"
click at [195, 254] on button "Save" at bounding box center [181, 254] width 55 height 15
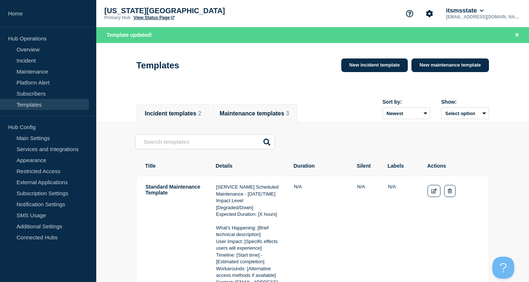
click at [190, 111] on button "Incident templates 2" at bounding box center [173, 113] width 57 height 7
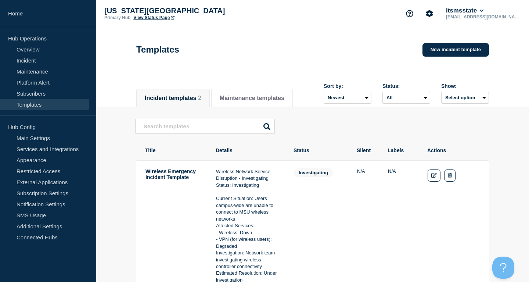
scroll to position [112, 0]
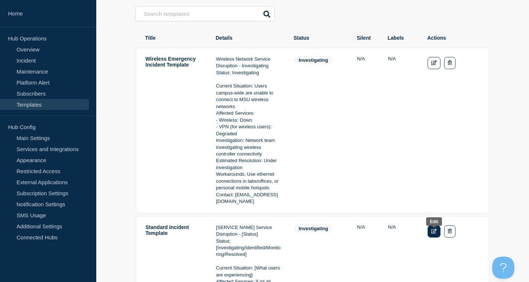
click at [437, 236] on link "Edit" at bounding box center [434, 231] width 13 height 12
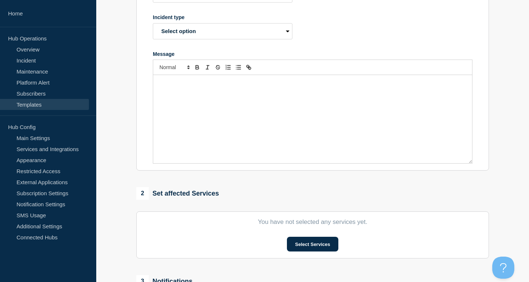
type input "Standard Incident Template"
select select "investigating"
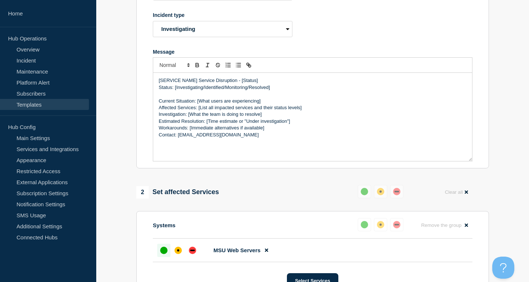
scroll to position [71, 0]
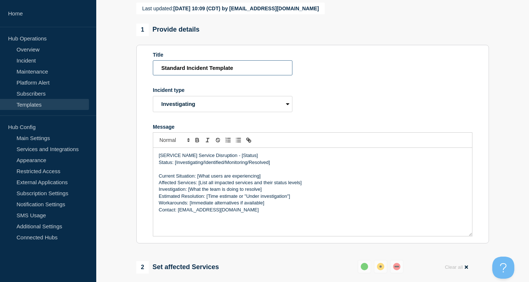
click at [187, 72] on input "Standard Incident Template" at bounding box center [223, 67] width 140 height 15
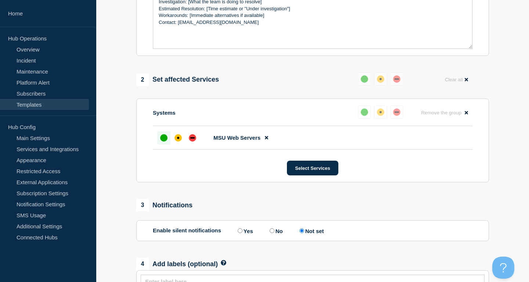
scroll to position [328, 0]
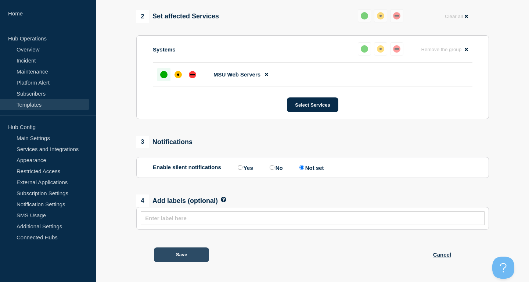
type input "Standard Emergency Incident Template"
click at [178, 258] on button "Save" at bounding box center [181, 254] width 55 height 15
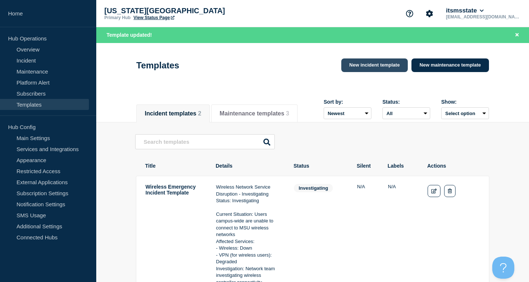
click at [373, 65] on link "New incident template" at bounding box center [374, 65] width 67 height 14
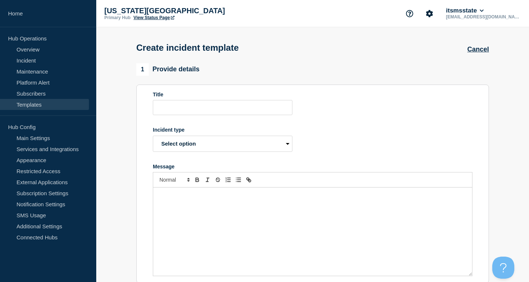
click at [256, 217] on div "Message" at bounding box center [312, 231] width 319 height 88
click at [230, 112] on input "Title" at bounding box center [223, 107] width 140 height 15
type input "Canvas Emergency Incident Template"
select select "monitoring"
click at [268, 217] on div "Message" at bounding box center [312, 231] width 319 height 88
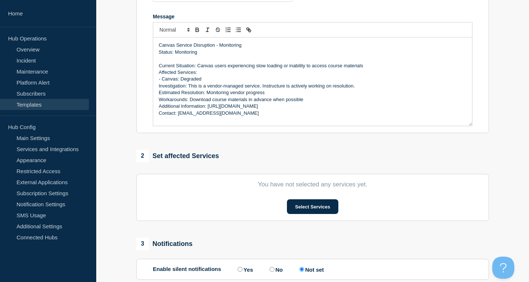
scroll to position [187, 0]
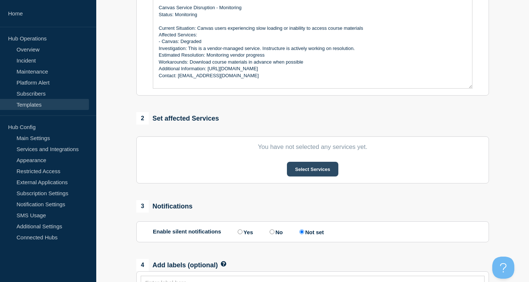
click at [308, 170] on button "Select Services" at bounding box center [312, 169] width 51 height 15
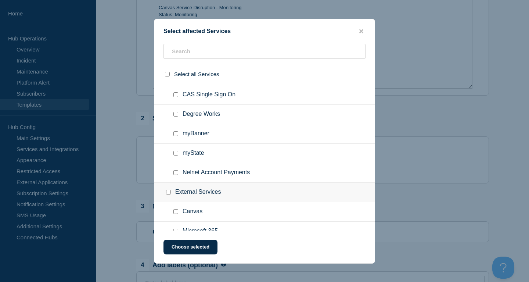
scroll to position [37, 0]
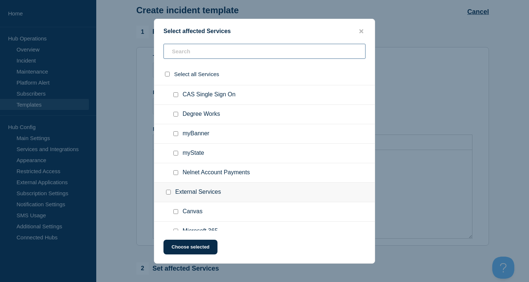
click at [197, 52] on input "text" at bounding box center [265, 51] width 202 height 15
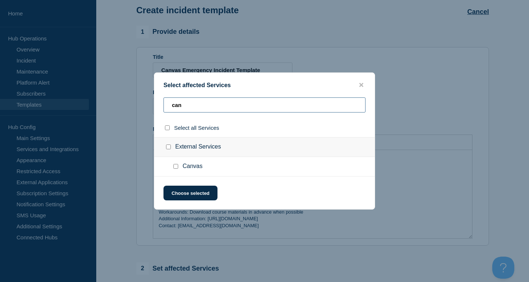
type input "can"
click at [178, 167] on input "Canvas checkbox" at bounding box center [175, 166] width 5 height 5
checkbox input "true"
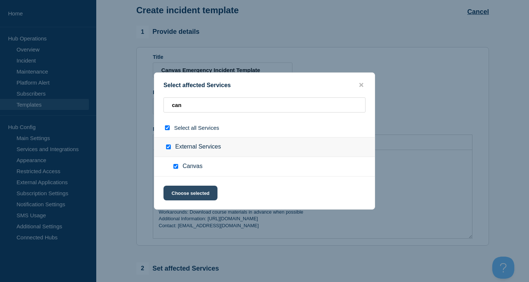
click at [200, 196] on button "Choose selected" at bounding box center [191, 193] width 54 height 15
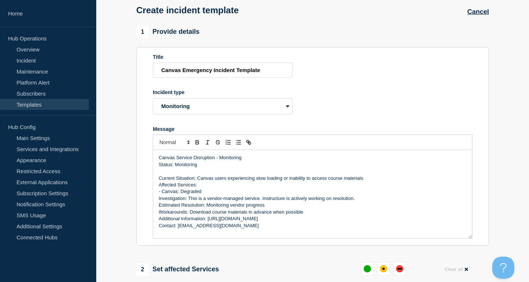
scroll to position [225, 0]
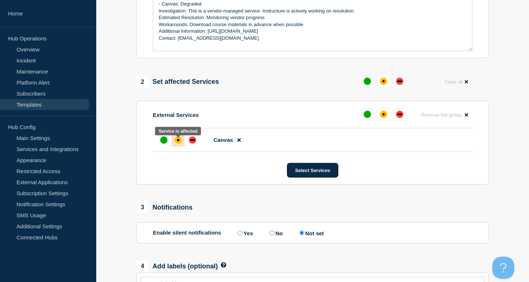
click at [176, 144] on div "affected" at bounding box center [178, 139] width 7 height 7
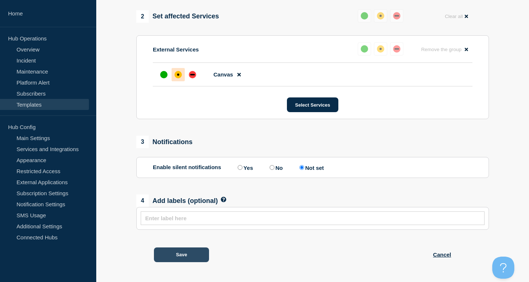
click at [189, 258] on button "Save" at bounding box center [181, 254] width 55 height 15
